Goal: Find specific page/section: Find specific page/section

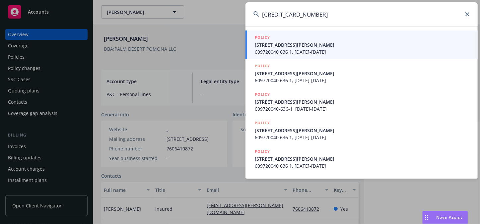
type input "[CREDIT_CARD_NUMBER]"
click at [317, 53] on span "609720040 636 1, [DATE]-[DATE]" at bounding box center [362, 51] width 215 height 7
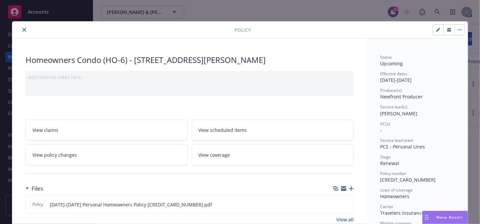
click at [25, 29] on button "close" at bounding box center [24, 30] width 8 height 8
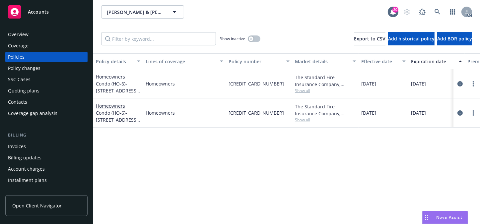
click at [37, 34] on div "Overview" at bounding box center [46, 34] width 77 height 11
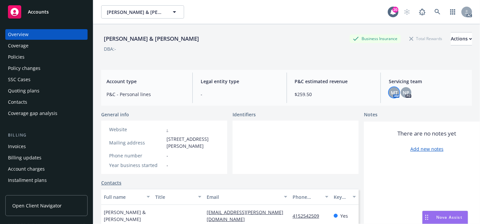
click at [391, 93] on span "MT" at bounding box center [394, 92] width 7 height 7
click at [438, 12] on link at bounding box center [437, 11] width 13 height 13
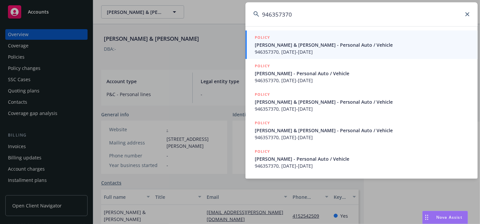
type input "946357370"
click at [297, 51] on span "946357370, [DATE]-[DATE]" at bounding box center [362, 51] width 215 height 7
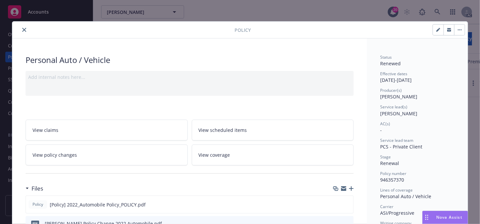
click at [22, 29] on icon "close" at bounding box center [24, 30] width 4 height 4
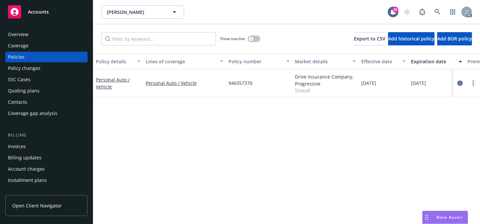
click at [15, 32] on div "Overview" at bounding box center [18, 34] width 21 height 11
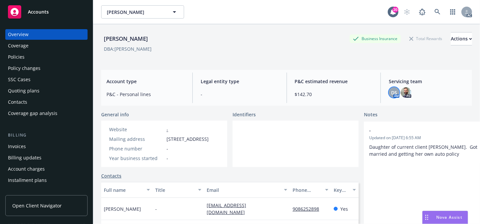
click at [391, 94] on span "DS" at bounding box center [394, 92] width 6 height 7
click at [434, 14] on icon at bounding box center [437, 12] width 6 height 6
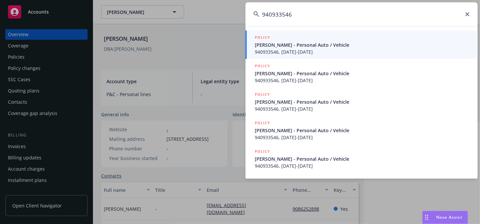
type input "940933546"
click at [298, 48] on span "940933546, [DATE]-[DATE]" at bounding box center [362, 51] width 215 height 7
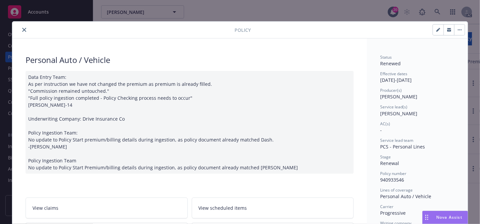
click at [20, 28] on button "close" at bounding box center [24, 30] width 8 height 8
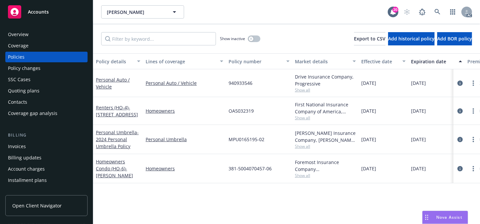
click at [22, 30] on div "Overview" at bounding box center [18, 34] width 21 height 11
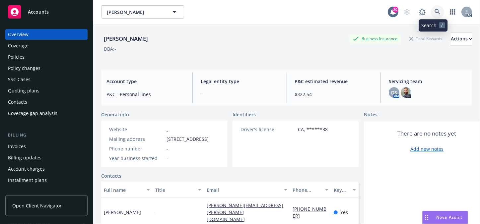
click at [434, 12] on icon at bounding box center [437, 12] width 6 height 6
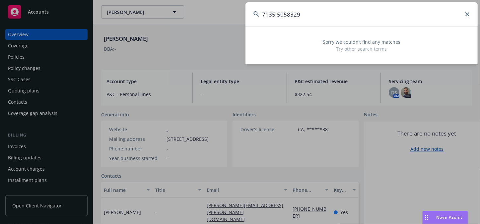
click at [278, 15] on input "7135-5058329" at bounding box center [361, 14] width 232 height 24
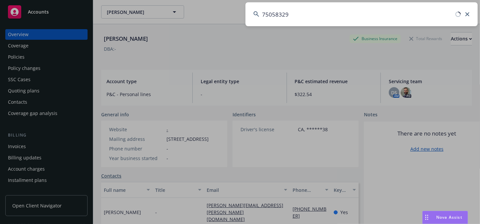
type input "5058329"
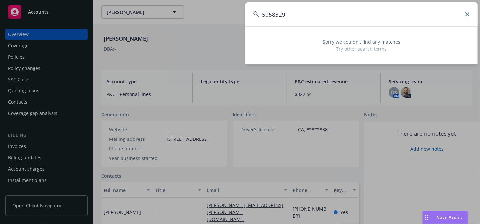
drag, startPoint x: 296, startPoint y: 17, endPoint x: 110, endPoint y: 13, distance: 186.7
click at [113, 17] on div "5058329 Sorry we couldn’t find any matches Try other search terms" at bounding box center [240, 112] width 480 height 224
type input "71355058329"
drag, startPoint x: 318, startPoint y: 21, endPoint x: 208, endPoint y: 21, distance: 109.7
click at [214, 21] on div "71355058329 Sorry we couldn’t find any matches Try other search terms" at bounding box center [240, 112] width 480 height 224
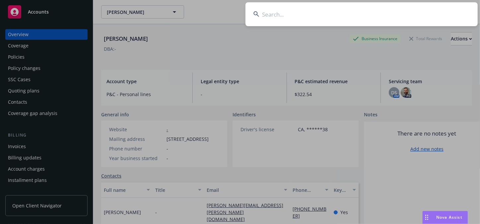
paste input "940933546"
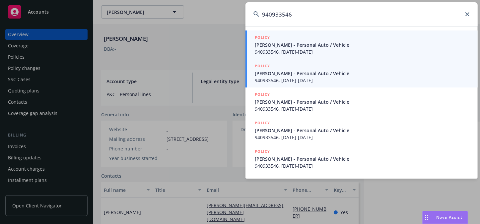
type input "940933546"
click at [272, 76] on span "[PERSON_NAME] - Personal Auto / Vehicle" at bounding box center [362, 73] width 215 height 7
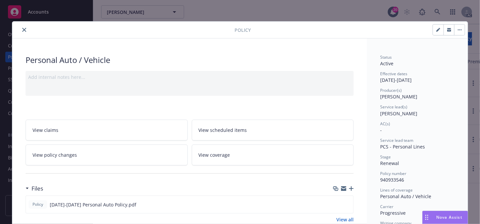
click at [22, 32] on button "close" at bounding box center [24, 30] width 8 height 8
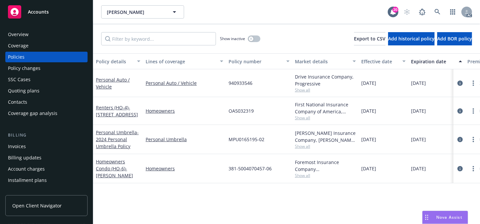
click at [33, 36] on div "Overview" at bounding box center [46, 34] width 77 height 11
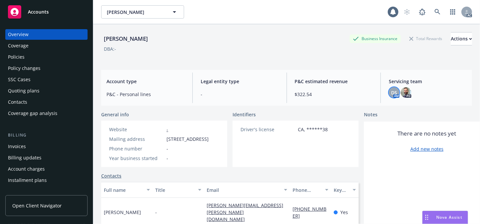
click at [391, 93] on span "DS" at bounding box center [394, 92] width 6 height 7
